Goal: Information Seeking & Learning: Check status

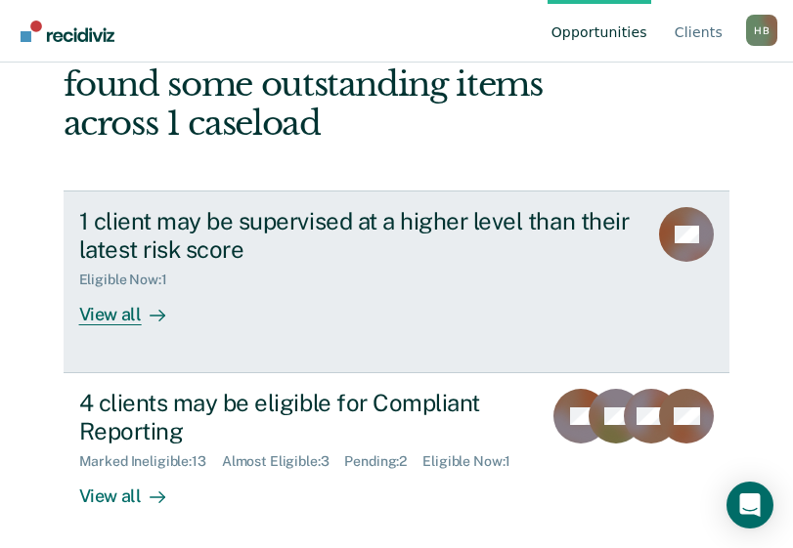
scroll to position [173, 0]
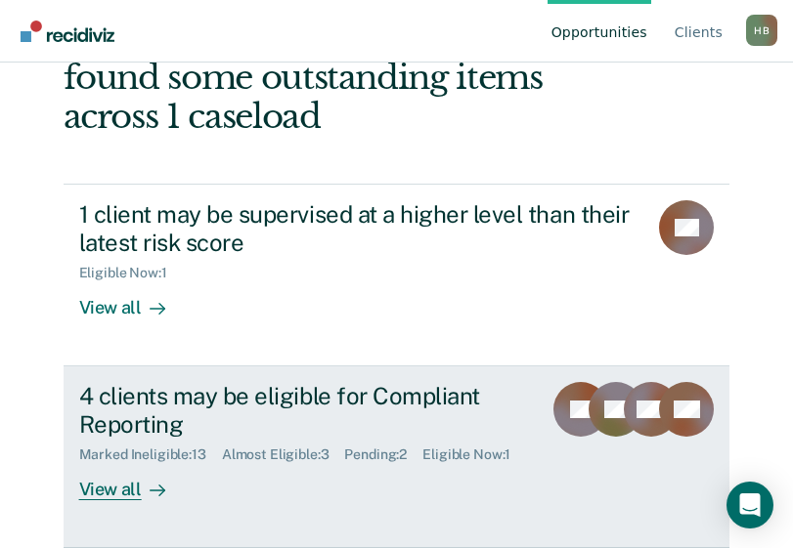
click at [211, 426] on div "4 clients may be eligible for Compliant Reporting" at bounding box center [303, 410] width 448 height 57
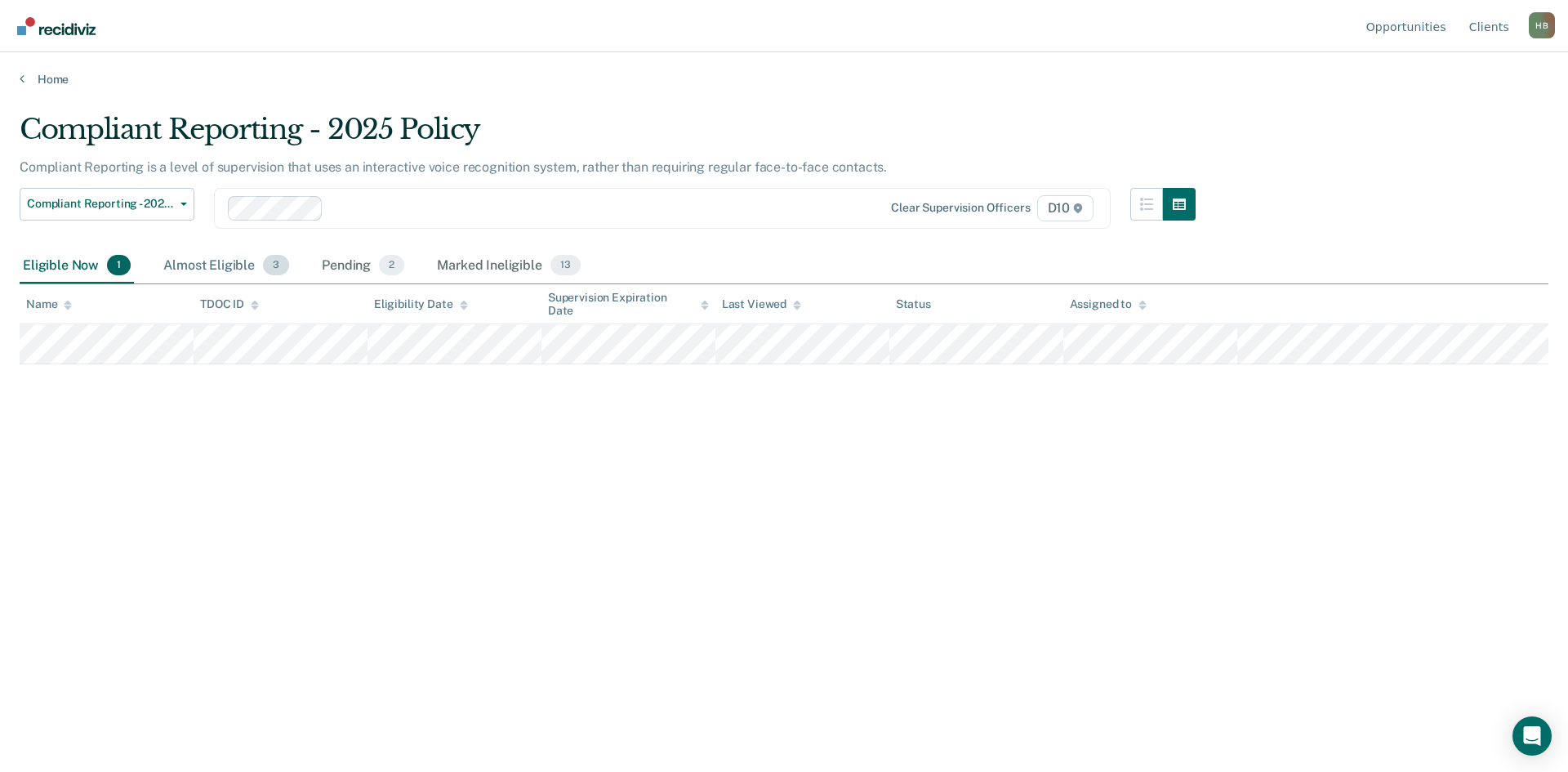
click at [242, 267] on div "Almost Eligible 3" at bounding box center [227, 266] width 132 height 36
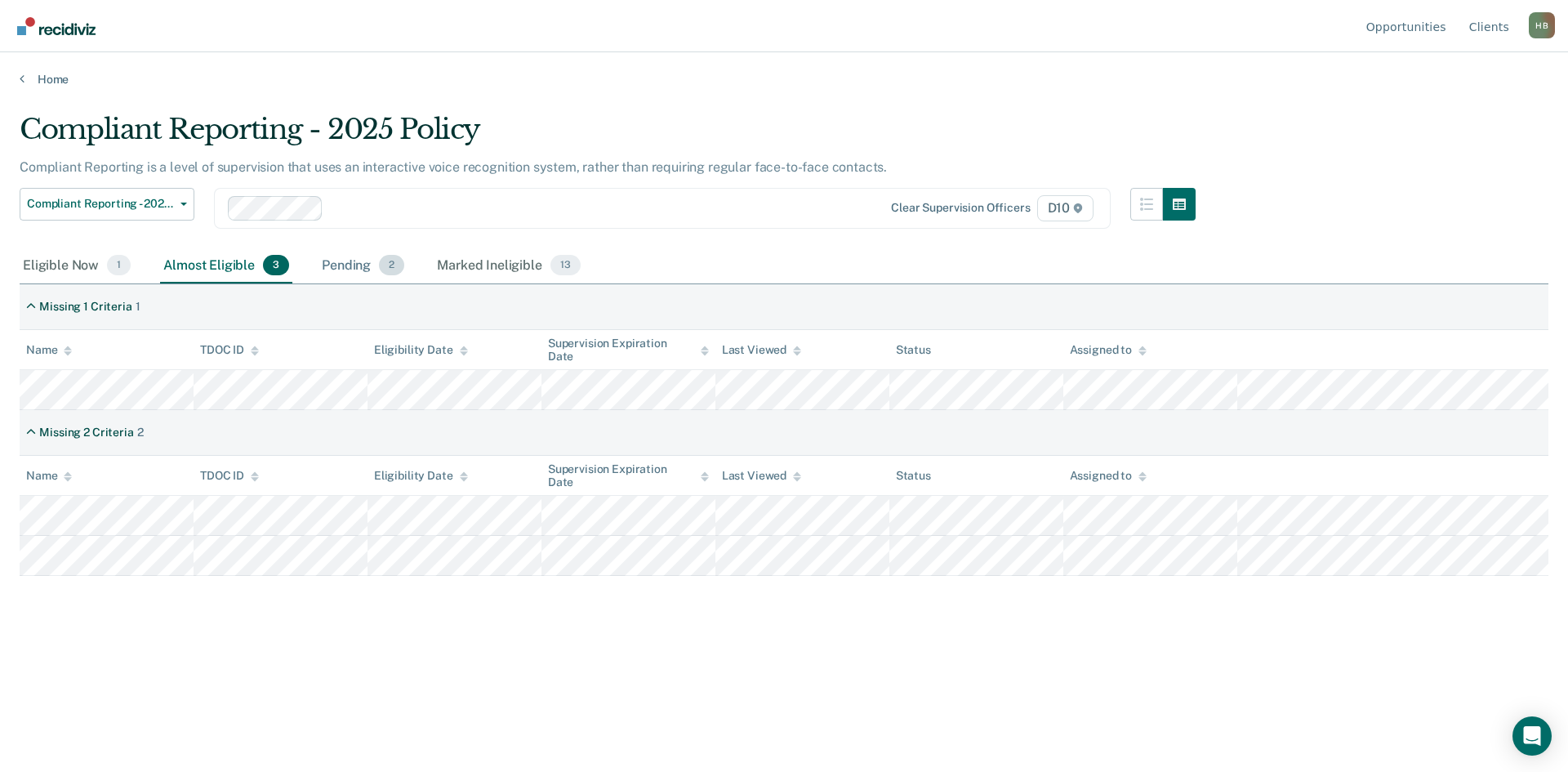
click at [354, 270] on div "Pending 2" at bounding box center [363, 266] width 89 height 36
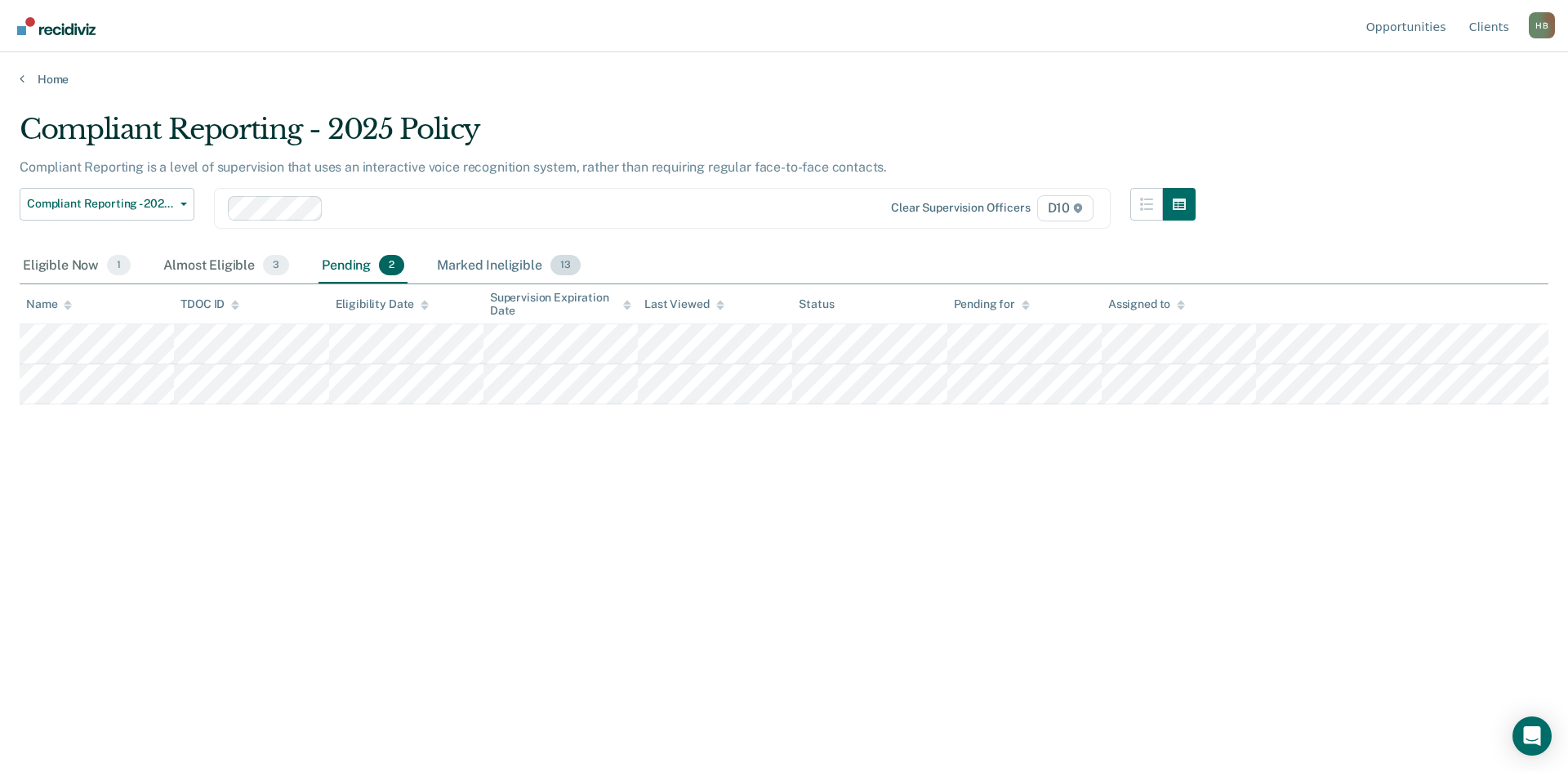
click at [473, 260] on div "Marked Ineligible 13" at bounding box center [508, 266] width 150 height 36
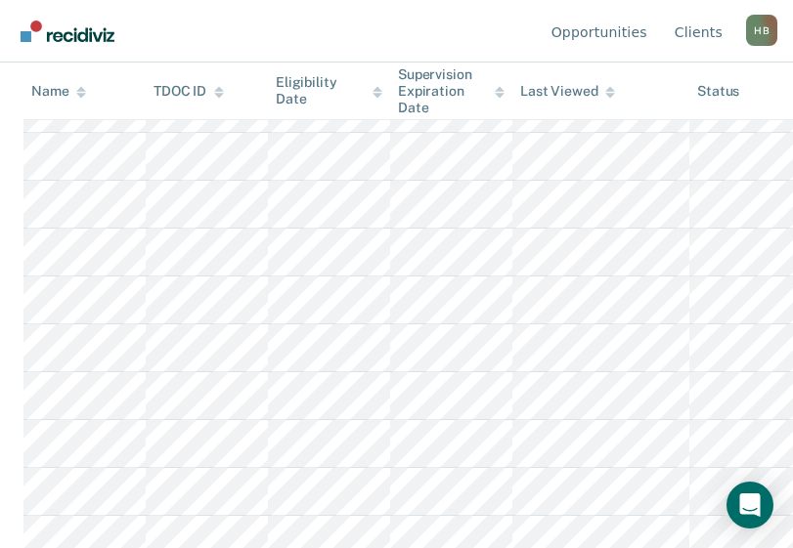
scroll to position [451, 0]
